Goal: Task Accomplishment & Management: Use online tool/utility

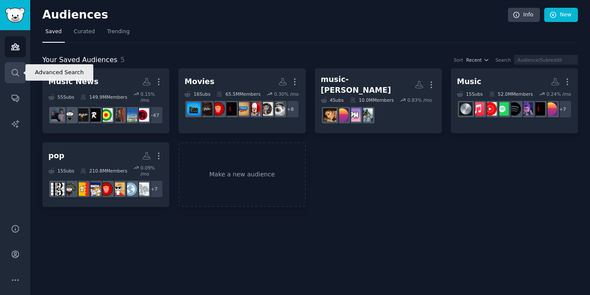
click at [13, 71] on icon "Sidebar" at bounding box center [15, 72] width 9 height 9
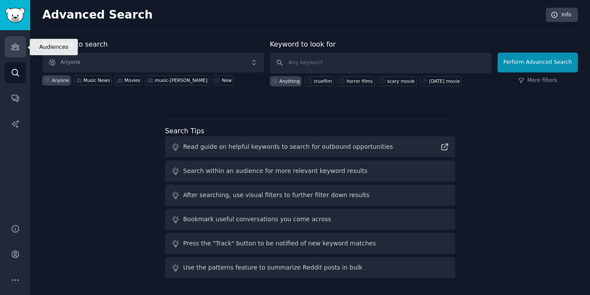
click at [13, 50] on icon "Sidebar" at bounding box center [15, 47] width 8 height 6
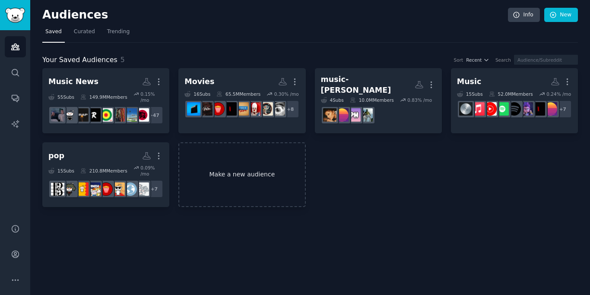
click at [220, 175] on link "Make a new audience" at bounding box center [241, 174] width 127 height 65
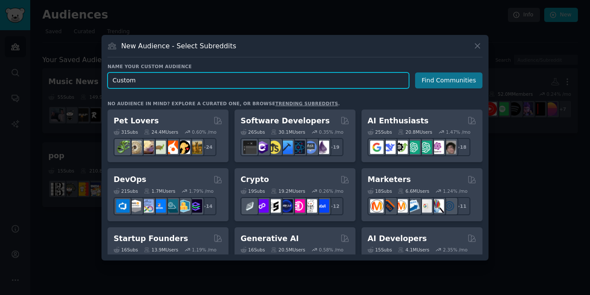
type input "Custom"
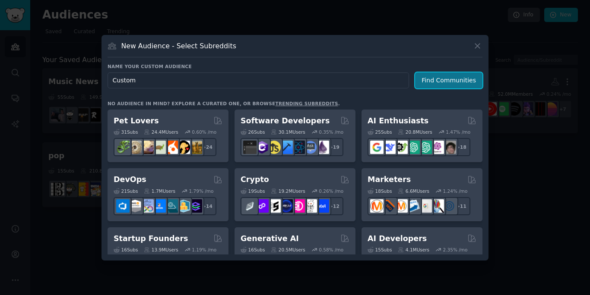
click at [433, 78] on button "Find Communities" at bounding box center [448, 81] width 67 height 16
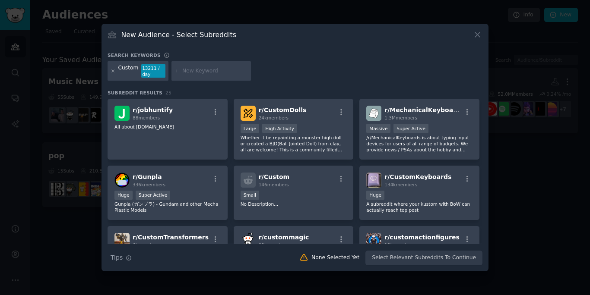
click at [214, 76] on div at bounding box center [210, 71] width 79 height 20
click at [187, 69] on input "text" at bounding box center [215, 71] width 66 height 8
click at [114, 72] on icon at bounding box center [113, 71] width 5 height 5
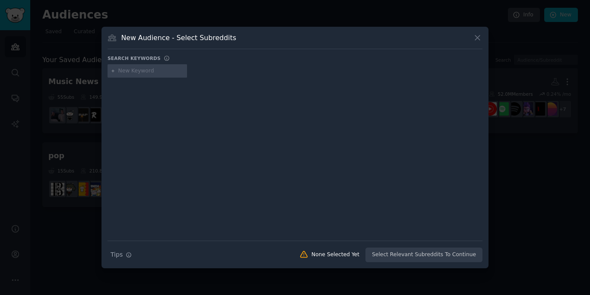
click at [159, 70] on input "text" at bounding box center [151, 71] width 66 height 8
click at [203, 36] on h3 "New Audience - Select Subreddits" at bounding box center [178, 37] width 115 height 9
click at [155, 72] on input "text" at bounding box center [151, 71] width 66 height 8
type input "makenewfriendshere"
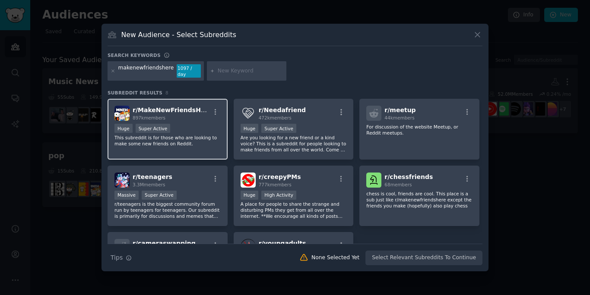
click at [191, 117] on div "897k members" at bounding box center [171, 118] width 77 height 6
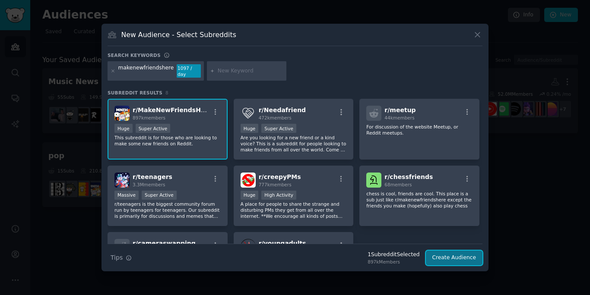
click at [441, 260] on button "Create Audience" at bounding box center [454, 258] width 57 height 15
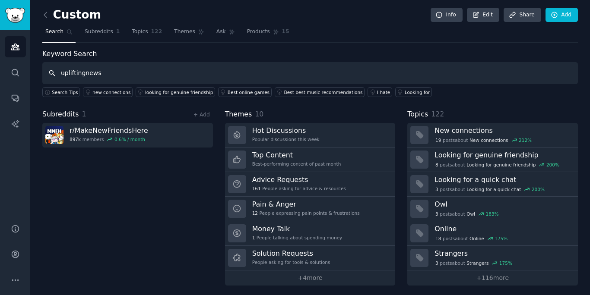
type input "upliftingnews"
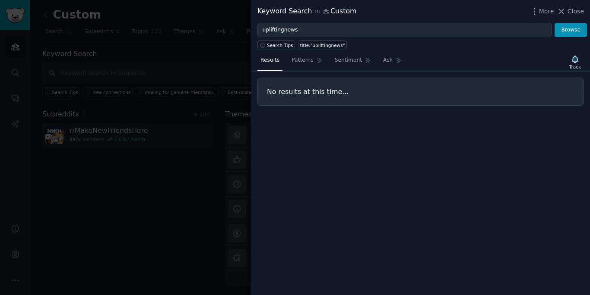
click at [201, 155] on div at bounding box center [295, 147] width 590 height 295
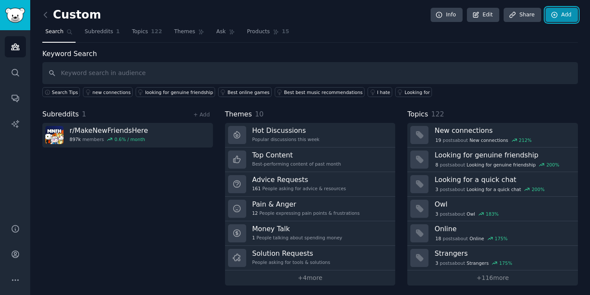
click at [559, 17] on link "Add" at bounding box center [561, 15] width 32 height 15
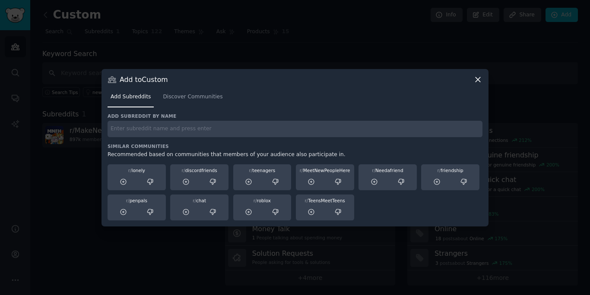
click at [277, 128] on input "text" at bounding box center [294, 129] width 375 height 17
type input "upliftingnews"
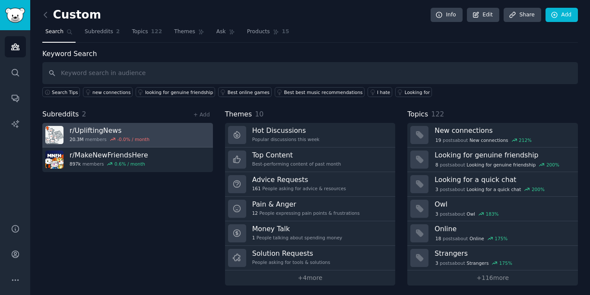
click at [155, 136] on link "r/ UpliftingNews 20.3M members -0.0 % / month" at bounding box center [127, 135] width 171 height 25
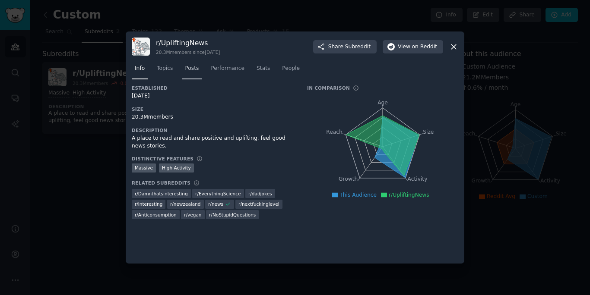
click at [189, 74] on link "Posts" at bounding box center [192, 71] width 20 height 18
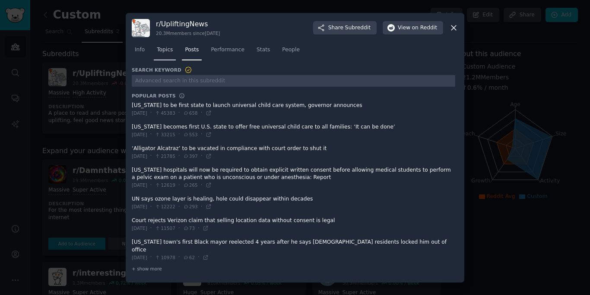
click at [175, 60] on link "Topics" at bounding box center [165, 52] width 22 height 18
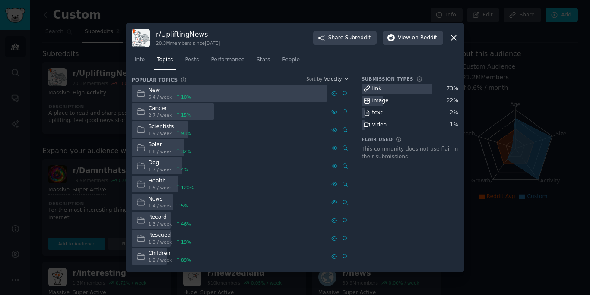
click at [483, 45] on div at bounding box center [295, 147] width 590 height 295
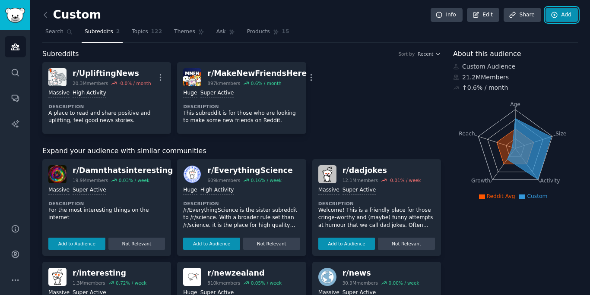
click at [559, 15] on link "Add" at bounding box center [561, 15] width 32 height 15
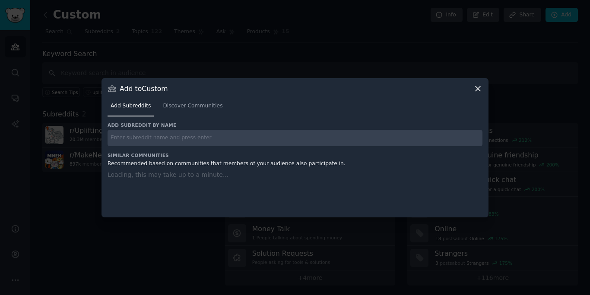
click at [311, 135] on input "text" at bounding box center [294, 138] width 375 height 17
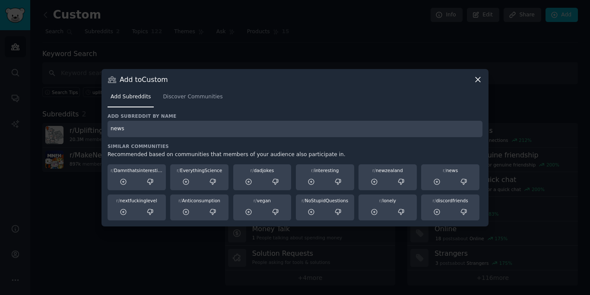
type input "news"
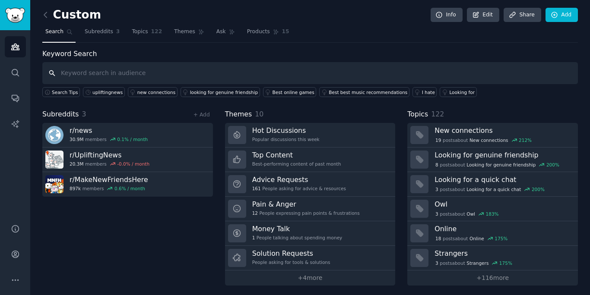
scroll to position [2, 0]
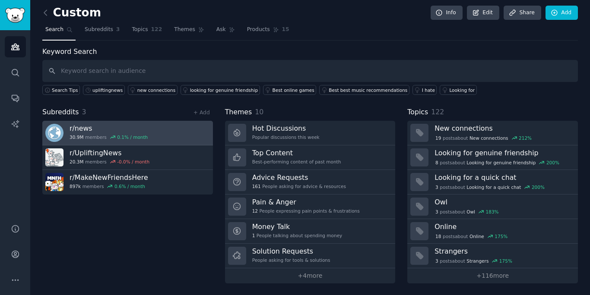
click at [161, 139] on link "r/ news 30.9M members 0.1 % / month" at bounding box center [127, 133] width 171 height 25
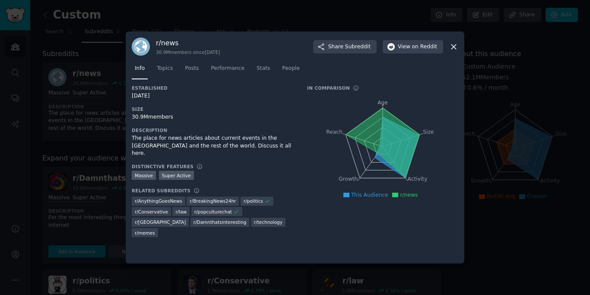
click at [458, 47] on icon at bounding box center [453, 46] width 9 height 9
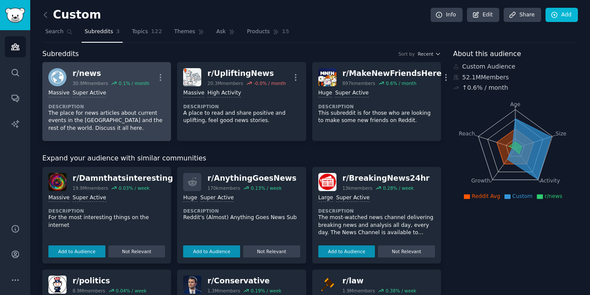
click at [114, 123] on p "The place for news articles about current events in the [GEOGRAPHIC_DATA] and t…" at bounding box center [106, 121] width 117 height 23
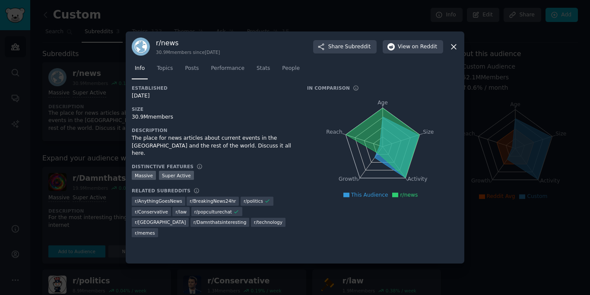
click at [72, 140] on div at bounding box center [295, 147] width 590 height 295
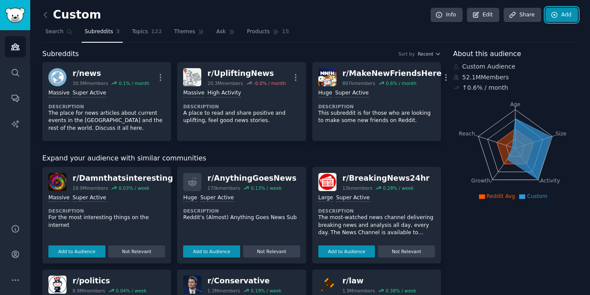
click at [554, 13] on icon at bounding box center [554, 15] width 6 height 6
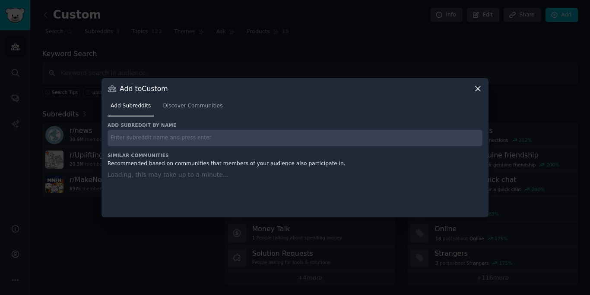
click at [246, 135] on input "text" at bounding box center [294, 138] width 375 height 17
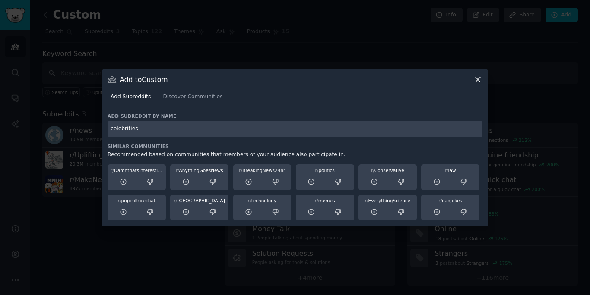
type input "celebrities"
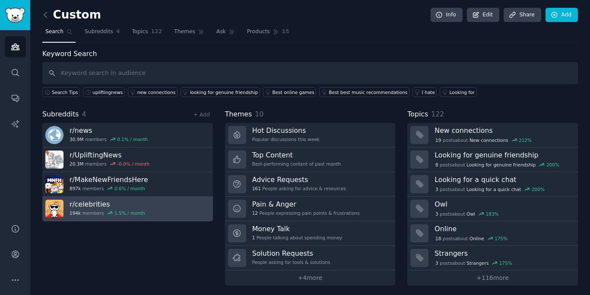
click at [177, 208] on link "r/ celebrities 194k members 1.5 % / month" at bounding box center [127, 209] width 171 height 25
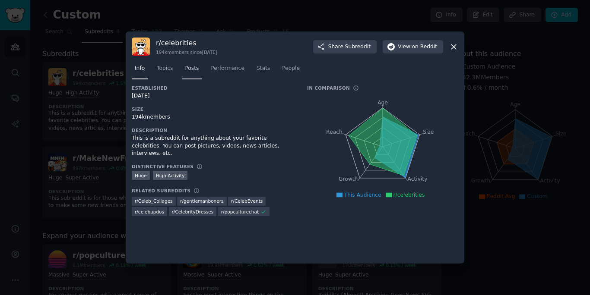
click at [196, 68] on span "Posts" at bounding box center [192, 69] width 14 height 8
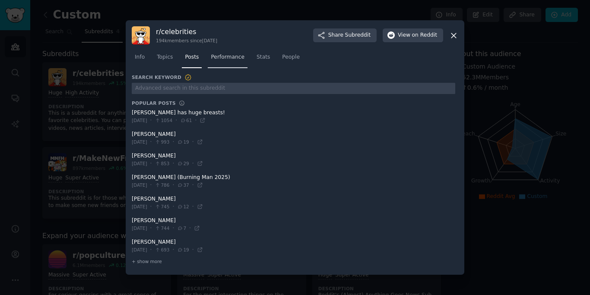
click at [230, 62] on link "Performance" at bounding box center [228, 60] width 40 height 18
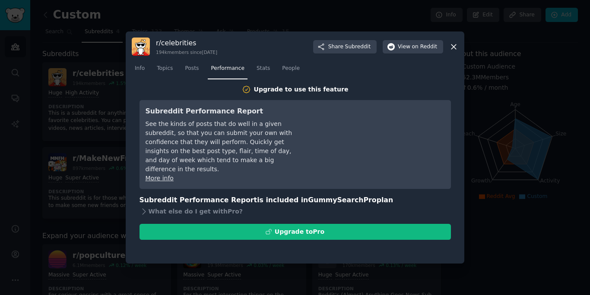
click at [257, 82] on div "Info Topics Posts Performance Stats People" at bounding box center [295, 70] width 326 height 29
click at [265, 74] on link "Stats" at bounding box center [262, 71] width 19 height 18
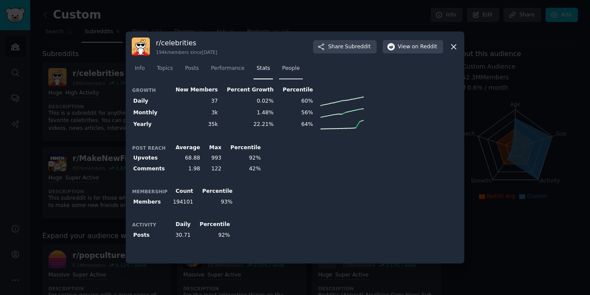
click at [285, 69] on span "People" at bounding box center [291, 69] width 18 height 8
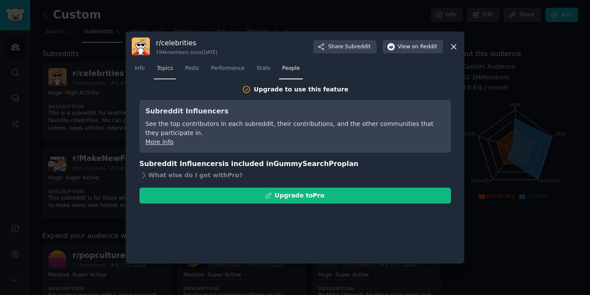
click at [167, 71] on span "Topics" at bounding box center [165, 69] width 16 height 8
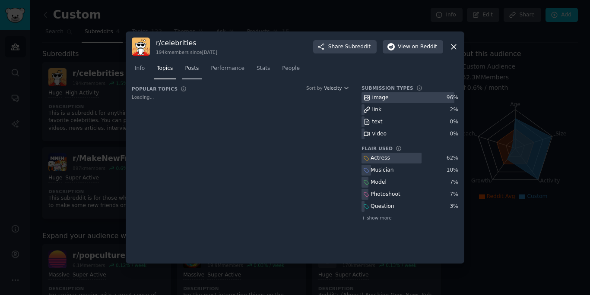
click at [192, 72] on span "Posts" at bounding box center [192, 69] width 14 height 8
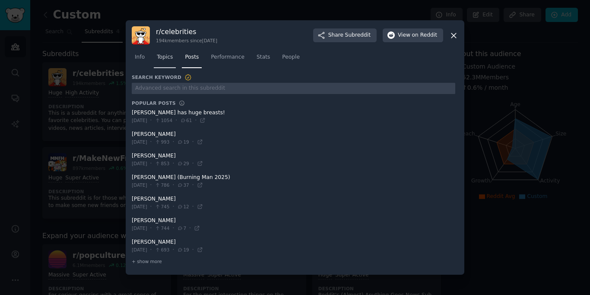
click at [170, 64] on link "Topics" at bounding box center [165, 60] width 22 height 18
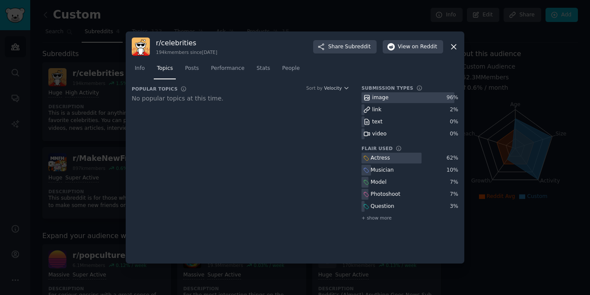
click at [376, 113] on div "link" at bounding box center [376, 110] width 9 height 8
click at [97, 151] on div at bounding box center [295, 147] width 590 height 295
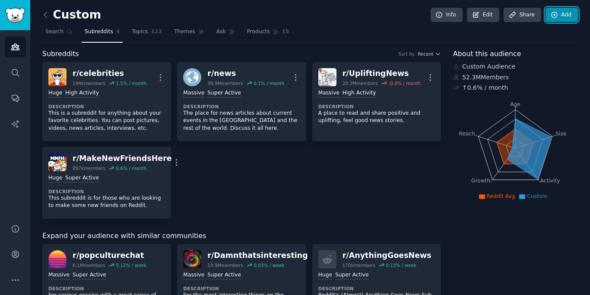
click at [560, 14] on link "Add" at bounding box center [561, 15] width 32 height 15
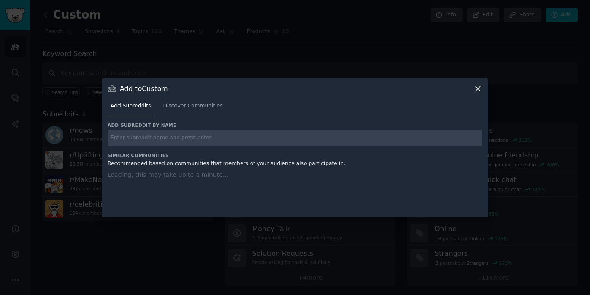
click at [344, 129] on div "Add subreddit by name" at bounding box center [294, 134] width 375 height 24
click at [344, 130] on input "text" at bounding box center [294, 138] width 375 height 17
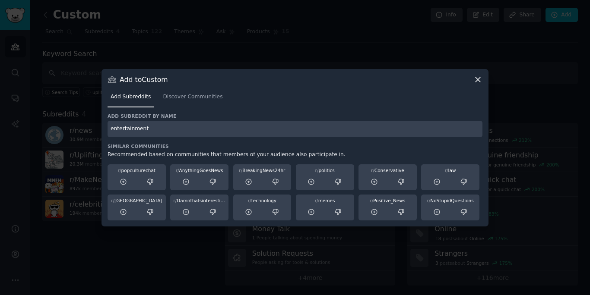
type input "entertainment"
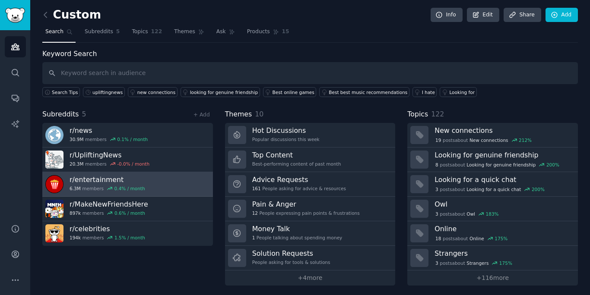
click at [187, 190] on link "r/ entertainment 6.3M members 0.4 % / month" at bounding box center [127, 184] width 171 height 25
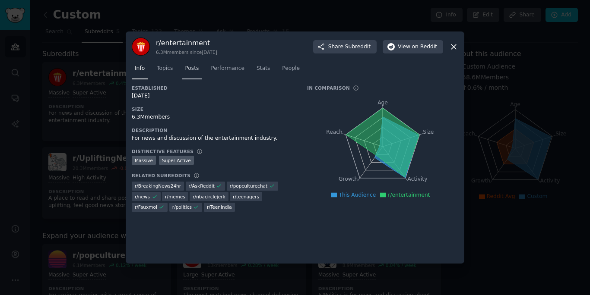
click at [191, 69] on span "Posts" at bounding box center [192, 69] width 14 height 8
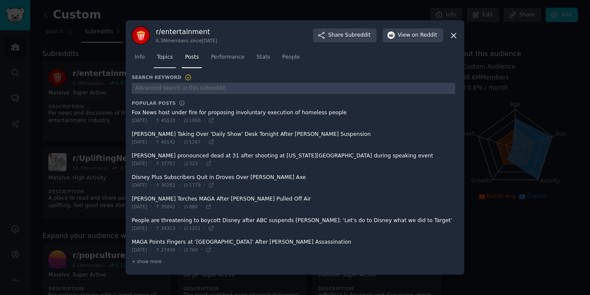
click at [161, 63] on link "Topics" at bounding box center [165, 60] width 22 height 18
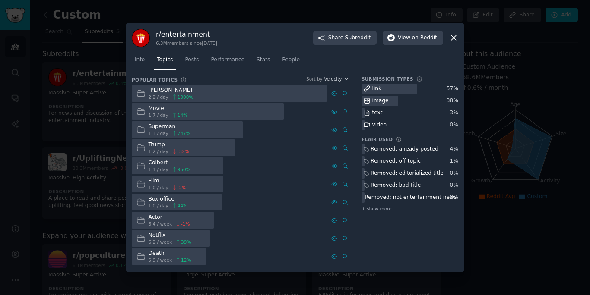
click at [483, 71] on div at bounding box center [295, 147] width 590 height 295
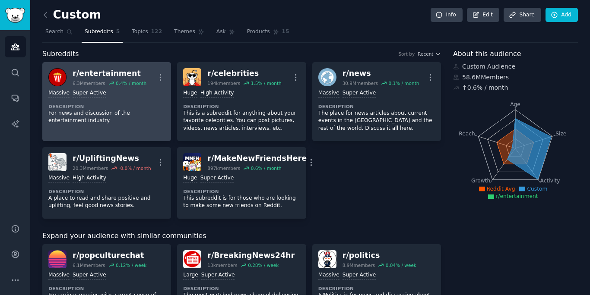
click at [132, 115] on p "For news and discussion of the entertainment industry." at bounding box center [106, 117] width 117 height 15
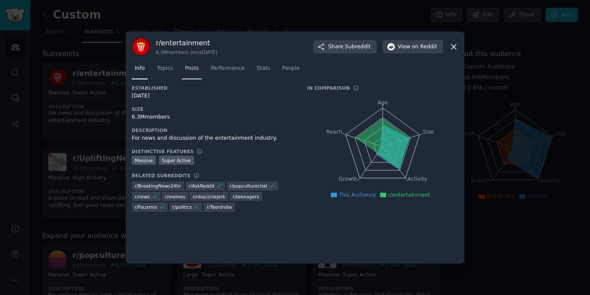
click at [195, 66] on span "Posts" at bounding box center [192, 69] width 14 height 8
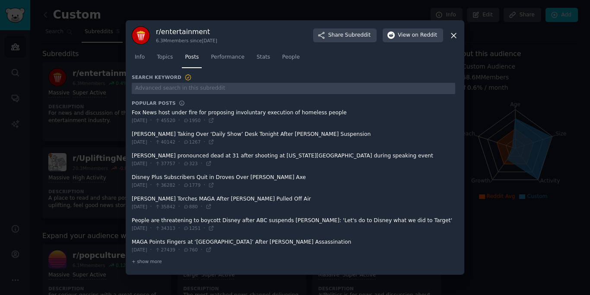
click at [167, 56] on span "Topics" at bounding box center [165, 58] width 16 height 8
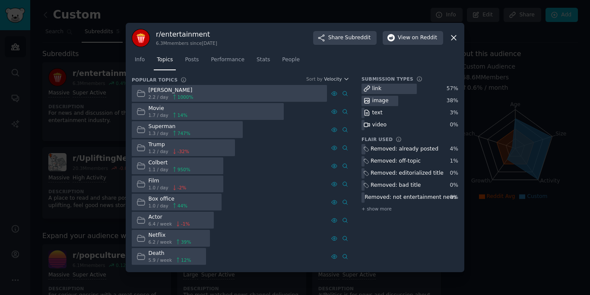
click at [268, 58] on span "Stats" at bounding box center [262, 60] width 13 height 8
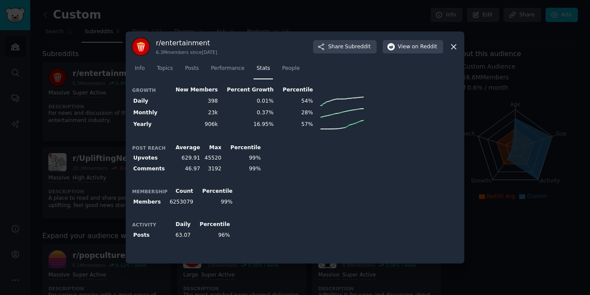
click at [455, 51] on icon at bounding box center [453, 46] width 9 height 9
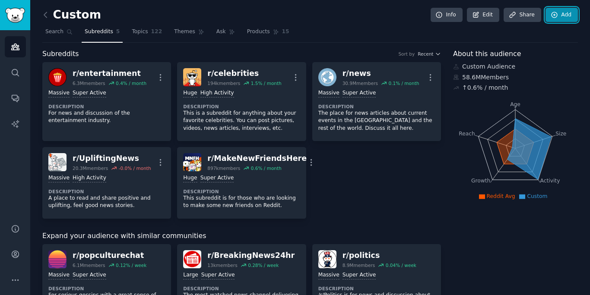
click at [569, 12] on link "Add" at bounding box center [561, 15] width 32 height 15
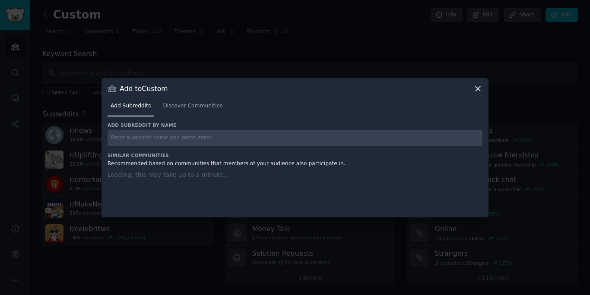
click at [271, 139] on input "text" at bounding box center [294, 138] width 375 height 17
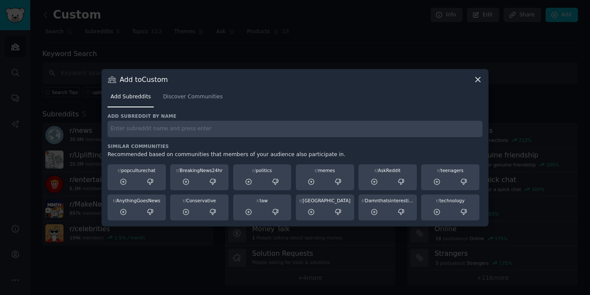
click at [479, 86] on div "Add Subreddits Discover Communities" at bounding box center [294, 98] width 375 height 29
click at [291, 128] on input "text" at bounding box center [294, 129] width 375 height 17
type input "losangeles"
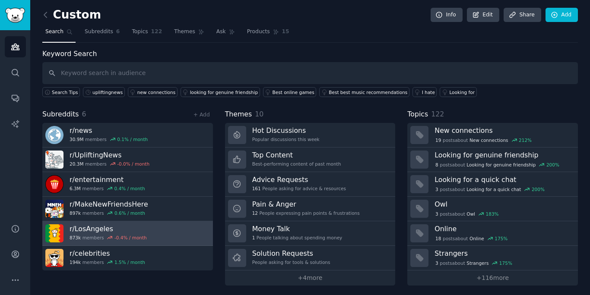
click at [153, 230] on link "r/ LosAngeles 873k members -0.4 % / month" at bounding box center [127, 233] width 171 height 25
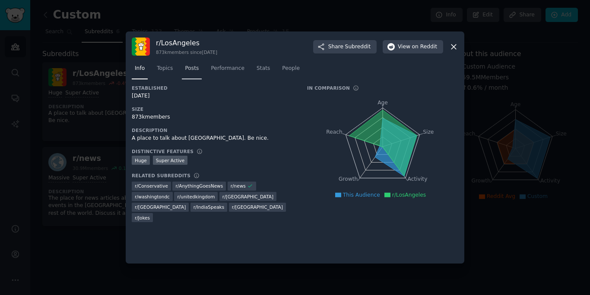
click at [192, 67] on span "Posts" at bounding box center [192, 69] width 14 height 8
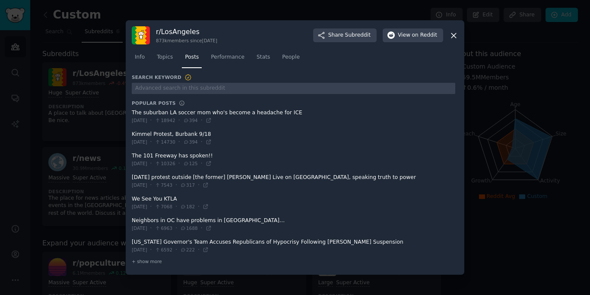
click at [168, 50] on div "Info Topics Posts Performance Stats People" at bounding box center [295, 58] width 326 height 29
click at [166, 55] on span "Topics" at bounding box center [165, 58] width 16 height 8
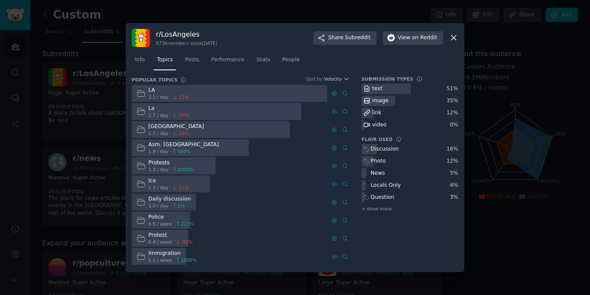
click at [455, 40] on icon at bounding box center [453, 37] width 9 height 9
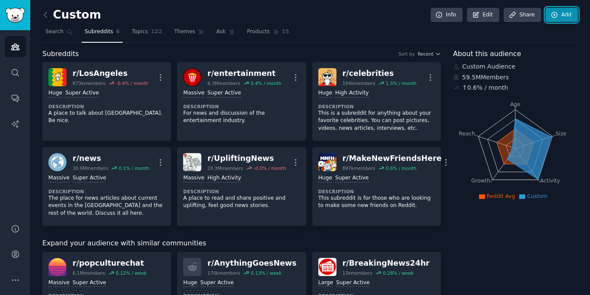
click at [556, 16] on link "Add" at bounding box center [561, 15] width 32 height 15
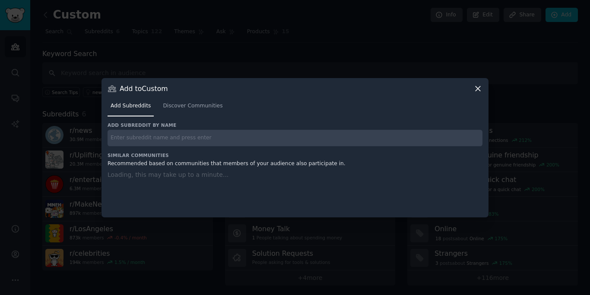
click at [289, 128] on h3 "Add subreddit by name" at bounding box center [294, 125] width 375 height 6
click at [290, 134] on input "text" at bounding box center [294, 138] width 375 height 17
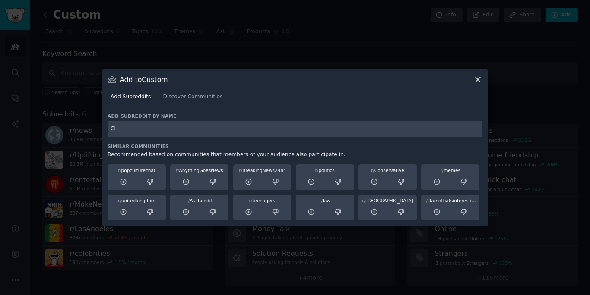
type input "C"
type input "classicalmusic"
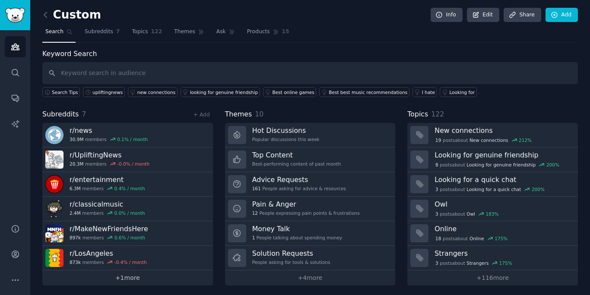
click at [126, 277] on link "+ 1 more" at bounding box center [127, 278] width 171 height 15
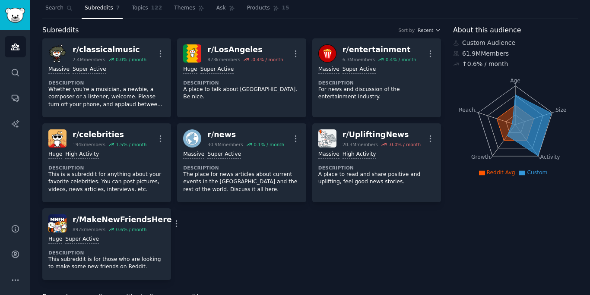
scroll to position [26, 0]
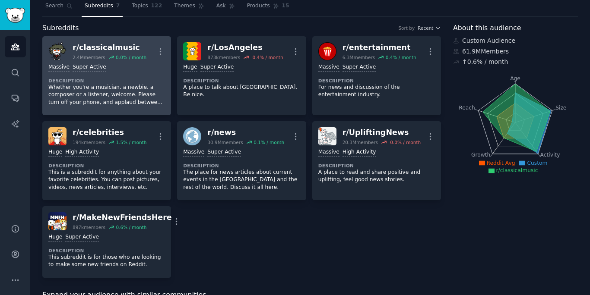
click at [104, 89] on p "Whether you're a musician, a newbie, a composer or a listener, welcome. Please …" at bounding box center [106, 95] width 117 height 23
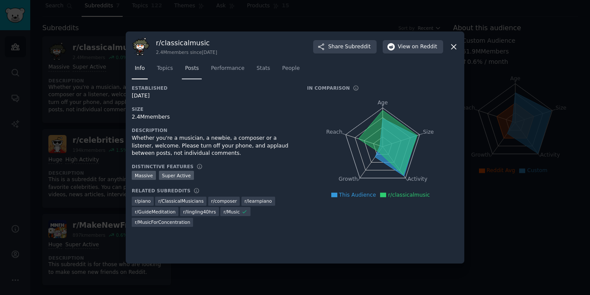
click at [190, 65] on span "Posts" at bounding box center [192, 69] width 14 height 8
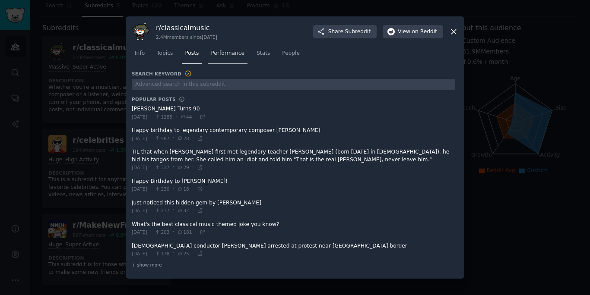
click at [213, 55] on span "Performance" at bounding box center [228, 54] width 34 height 8
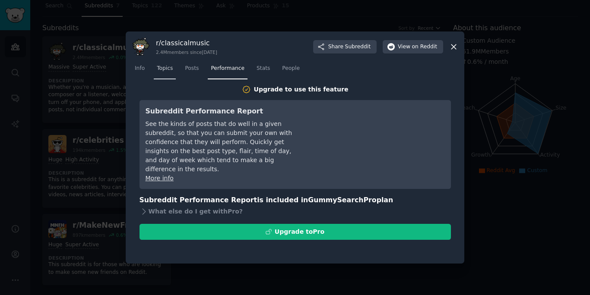
click at [166, 71] on span "Topics" at bounding box center [165, 69] width 16 height 8
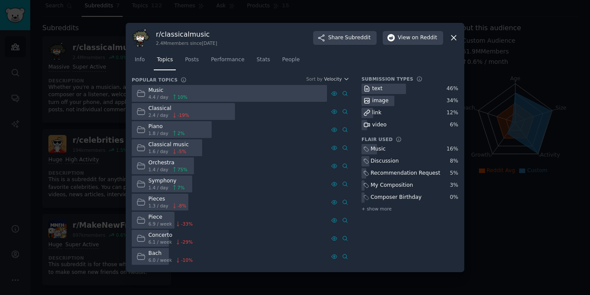
click at [94, 131] on div at bounding box center [295, 147] width 590 height 295
